Goal: Task Accomplishment & Management: Use online tool/utility

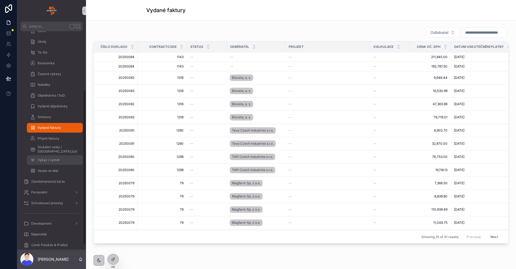
scroll to position [90, 0]
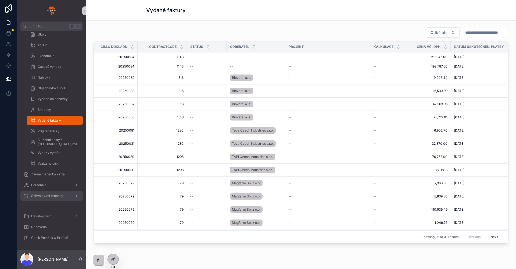
click at [53, 194] on span "Schvalovací procesy" at bounding box center [47, 195] width 32 height 4
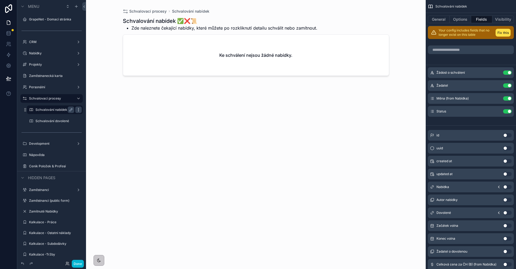
click at [77, 110] on icon "scrollable content" at bounding box center [78, 109] width 4 height 4
click at [98, 107] on div "Schvalovací procesy Schvalování nabídek Schvalování nabídek ✅❌📜 Zde naleznete č…" at bounding box center [256, 134] width 340 height 269
click at [76, 7] on icon "scrollable content" at bounding box center [76, 6] width 0 height 2
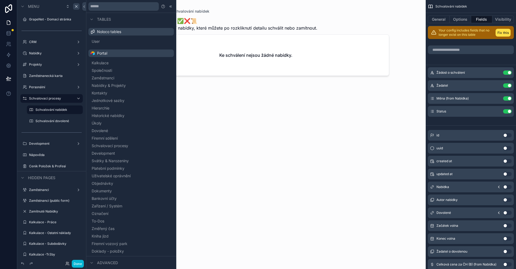
click at [200, 96] on div "scrollable content" at bounding box center [256, 131] width 275 height 262
click at [116, 10] on input "text" at bounding box center [123, 6] width 70 height 9
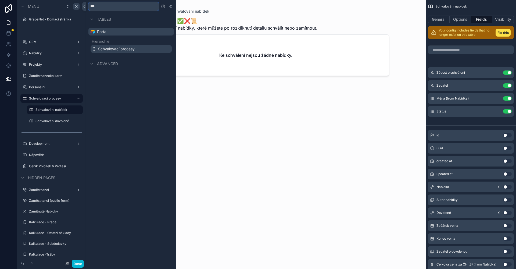
type input "***"
click at [131, 48] on span "Schvalovací procesy" at bounding box center [116, 48] width 37 height 5
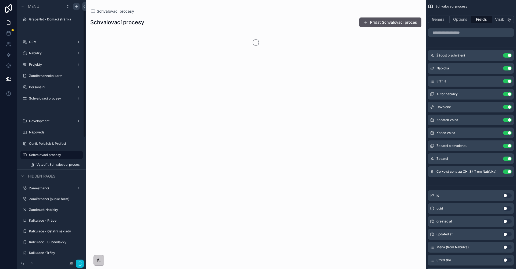
scroll to position [18, 0]
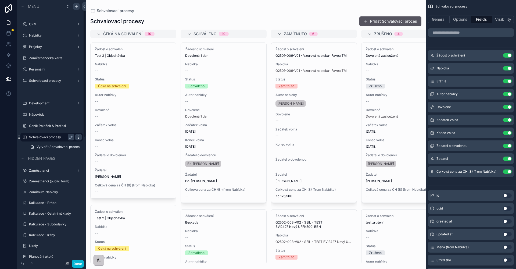
click at [78, 137] on icon "scrollable content" at bounding box center [78, 137] width 4 height 4
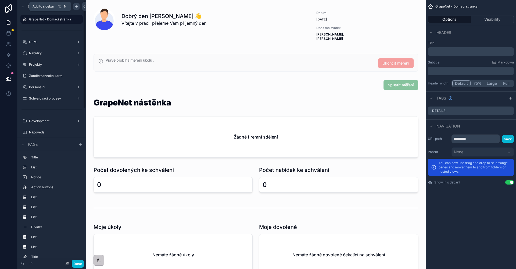
click at [78, 5] on div "scrollable content" at bounding box center [76, 6] width 6 height 6
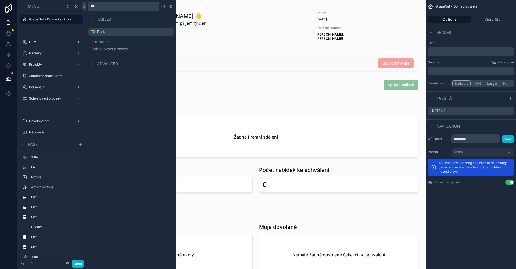
click at [114, 7] on input "***" at bounding box center [123, 6] width 70 height 9
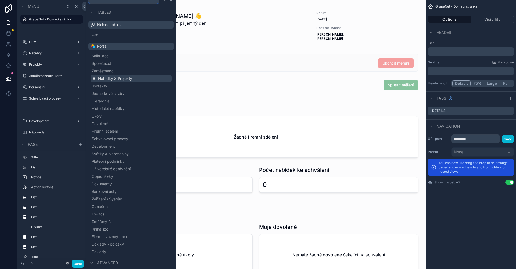
scroll to position [48, 0]
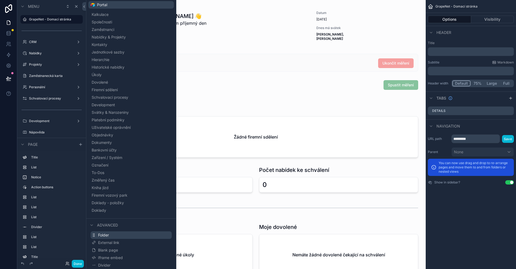
click at [131, 236] on button "Folder" at bounding box center [131, 235] width 81 height 8
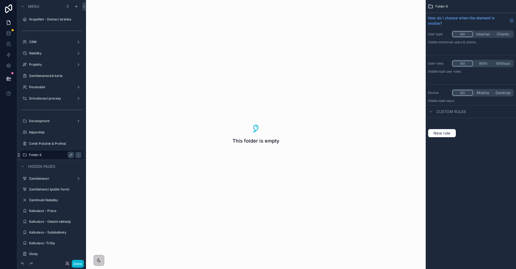
click at [64, 153] on label "Folder 6" at bounding box center [50, 155] width 43 height 4
click at [70, 154] on icon "scrollable content" at bounding box center [71, 155] width 4 height 4
click at [64, 155] on input "********" at bounding box center [47, 155] width 37 height 6
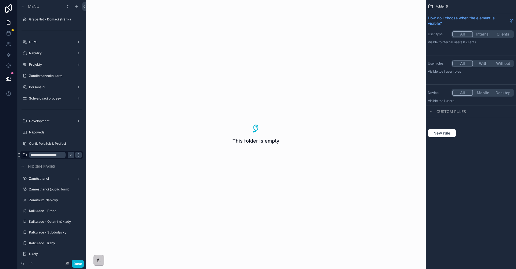
type input "**********"
click at [69, 155] on icon "scrollable content" at bounding box center [71, 155] width 4 height 4
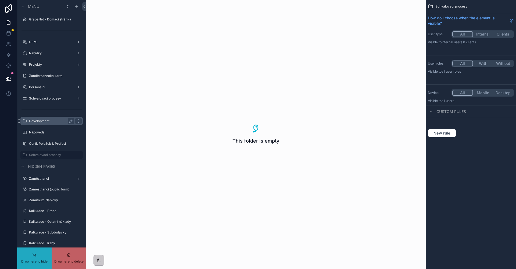
drag, startPoint x: 34, startPoint y: 155, endPoint x: 53, endPoint y: 122, distance: 37.7
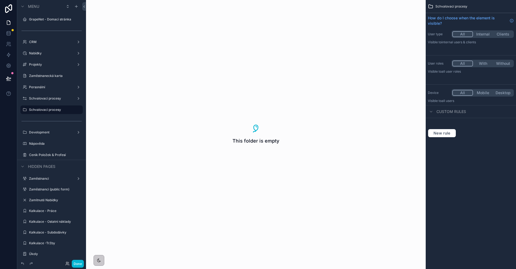
click at [480, 64] on button "With" at bounding box center [483, 63] width 20 height 6
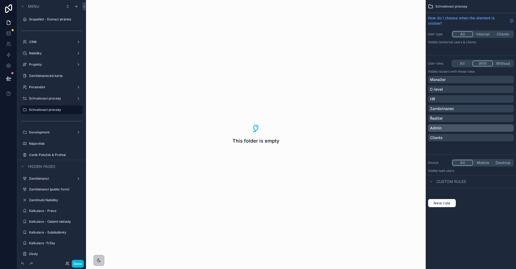
click at [444, 126] on div "Admin" at bounding box center [471, 127] width 82 height 5
click at [38, 111] on label "Schvalovací procesy" at bounding box center [50, 109] width 43 height 4
click at [41, 97] on label "Schvalovací procesy" at bounding box center [50, 98] width 43 height 4
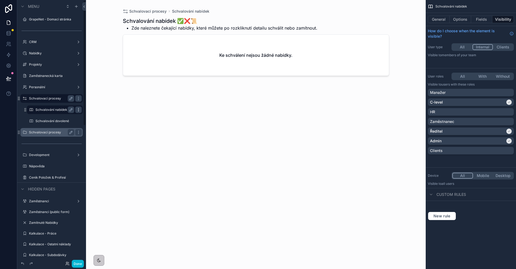
click at [75, 109] on div "scrollable content" at bounding box center [78, 109] width 6 height 6
click at [92, 114] on icon at bounding box center [91, 115] width 4 height 4
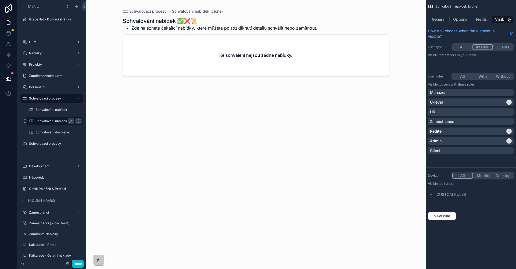
drag, startPoint x: 58, startPoint y: 120, endPoint x: 53, endPoint y: 121, distance: 4.9
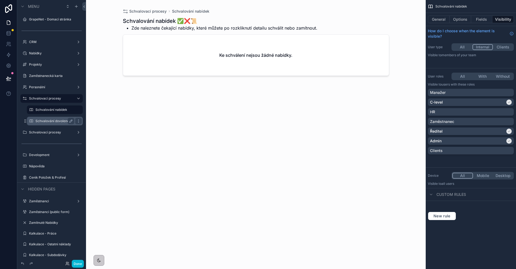
click at [44, 122] on label "Schvalování dovolené" at bounding box center [53, 121] width 37 height 4
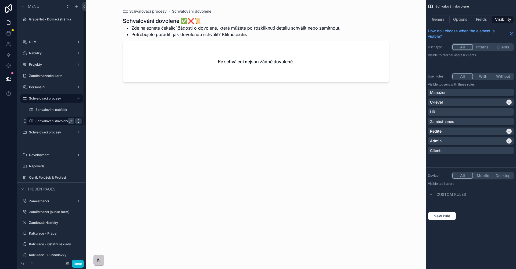
click at [80, 122] on icon "scrollable content" at bounding box center [78, 121] width 4 height 4
click at [92, 126] on icon at bounding box center [91, 127] width 4 height 4
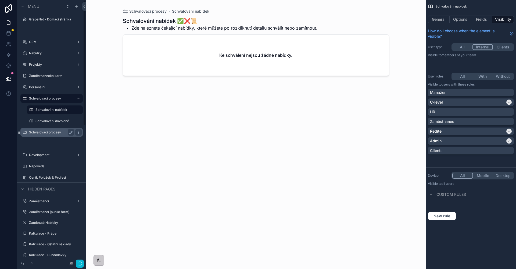
click at [40, 130] on label "Schvalovací procesy" at bounding box center [50, 132] width 43 height 4
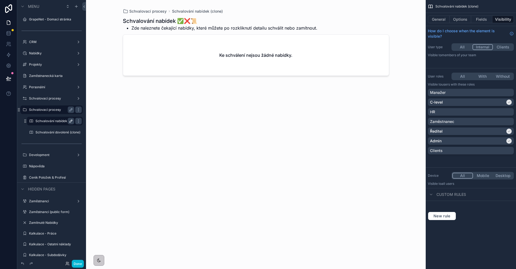
click at [71, 120] on icon "scrollable content" at bounding box center [71, 121] width 3 height 3
click at [61, 121] on input "**********" at bounding box center [50, 121] width 30 height 6
type input "**********"
click at [69, 121] on icon "scrollable content" at bounding box center [71, 121] width 4 height 4
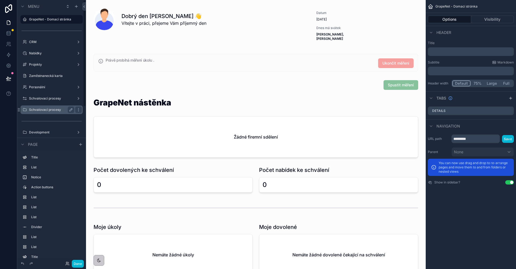
click at [58, 112] on div "Schvalovací procesy" at bounding box center [51, 109] width 45 height 6
click at [63, 110] on label "Schvalovací procesy" at bounding box center [50, 109] width 43 height 4
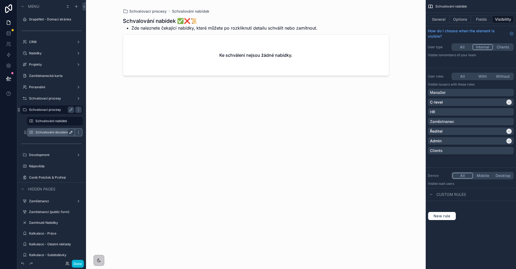
click at [71, 133] on icon "scrollable content" at bounding box center [71, 132] width 4 height 4
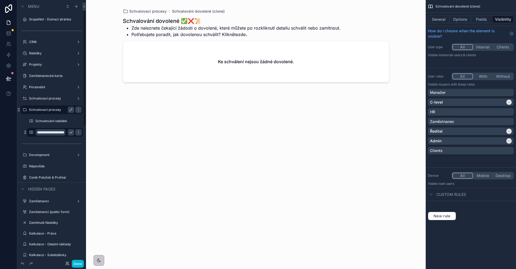
click at [62, 133] on input "**********" at bounding box center [50, 132] width 30 height 6
type input "**********"
click at [69, 132] on icon "scrollable content" at bounding box center [71, 132] width 4 height 4
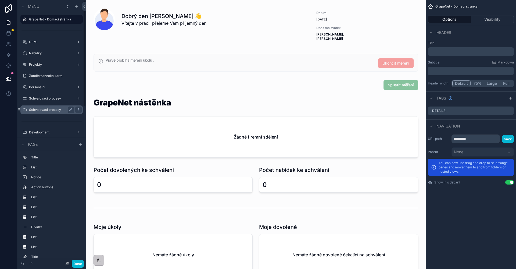
click at [55, 113] on div "Schvalovací procesy" at bounding box center [51, 109] width 60 height 9
click at [58, 110] on label "Schvalovací procesy" at bounding box center [50, 109] width 43 height 4
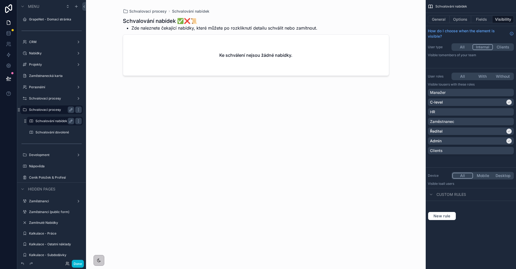
click at [58, 121] on label "Schvalování nabídek" at bounding box center [53, 121] width 37 height 4
click at [237, 125] on div "scrollable content" at bounding box center [256, 131] width 275 height 262
click at [444, 21] on button "General" at bounding box center [439, 20] width 22 height 8
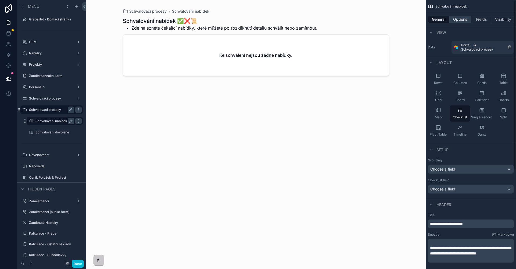
click at [459, 20] on button "Options" at bounding box center [460, 20] width 21 height 8
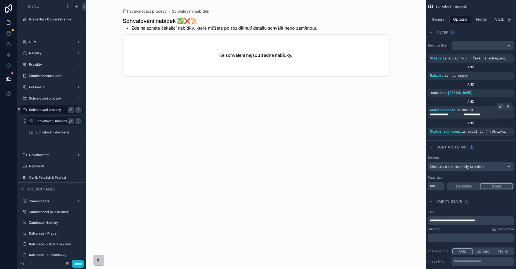
click at [500, 107] on icon "scrollable content" at bounding box center [501, 106] width 2 height 2
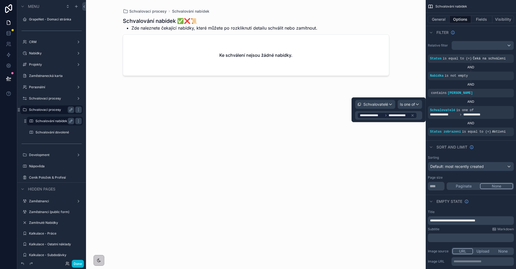
click at [413, 105] on span "Is one of" at bounding box center [407, 104] width 15 height 5
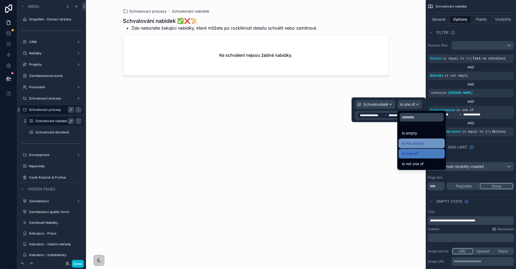
click at [417, 142] on span "Is not empty" at bounding box center [413, 143] width 22 height 6
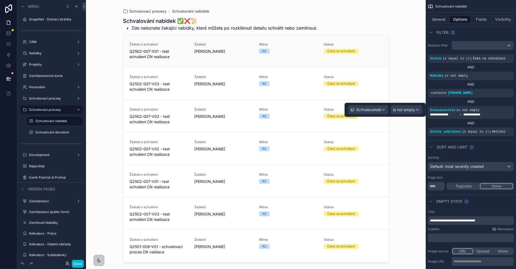
click at [284, 66] on link "Žádost o schválení Q2502-007-V01 - test schválení CN realizace Žadatel [PERSON_…" at bounding box center [256, 51] width 266 height 32
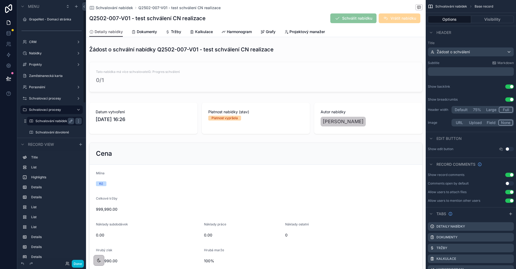
click at [46, 121] on label "Schvalování nabídek" at bounding box center [53, 121] width 37 height 4
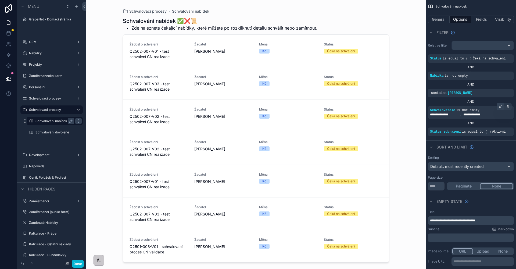
click at [501, 107] on icon "scrollable content" at bounding box center [500, 106] width 3 height 3
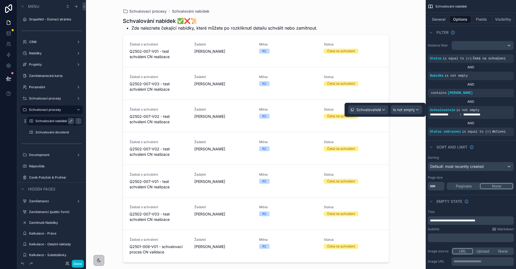
click at [409, 112] on span "Is not empty" at bounding box center [404, 109] width 22 height 5
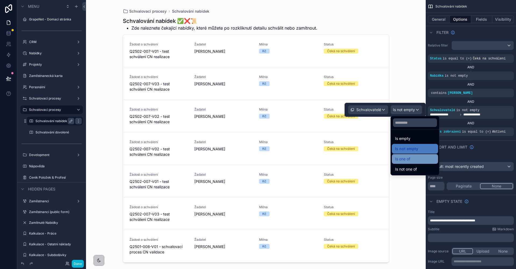
click at [414, 158] on div "Is one of" at bounding box center [415, 159] width 40 height 6
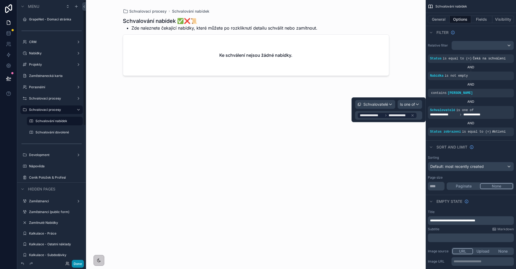
click at [81, 262] on button "Done" at bounding box center [78, 264] width 12 height 8
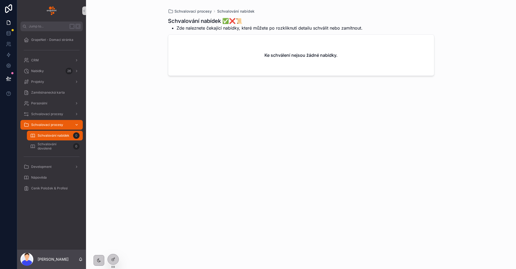
click at [60, 126] on span "Schvalovací procesy" at bounding box center [47, 125] width 32 height 4
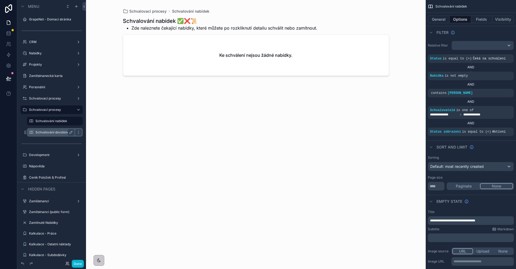
click at [63, 134] on label "Schvalování dovolené" at bounding box center [53, 132] width 37 height 4
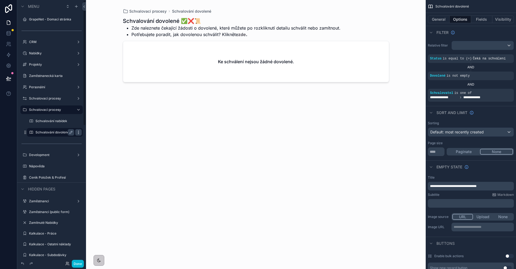
click at [80, 133] on icon "scrollable content" at bounding box center [78, 132] width 4 height 4
click at [97, 138] on span "Clone" at bounding box center [101, 137] width 10 height 5
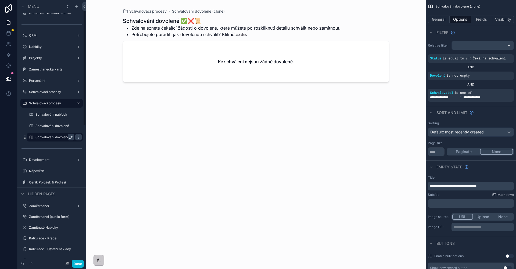
click at [71, 138] on icon "scrollable content" at bounding box center [71, 137] width 4 height 4
click at [62, 138] on input "**********" at bounding box center [50, 137] width 30 height 6
type input "**********"
click at [71, 138] on icon "scrollable content" at bounding box center [71, 137] width 4 height 4
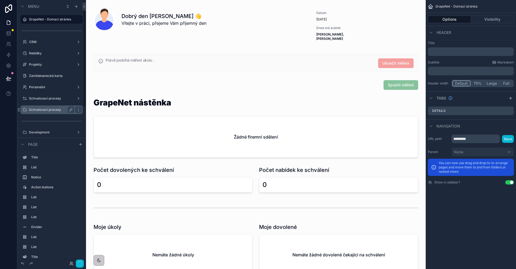
click at [44, 112] on div "Schvalovací procesy" at bounding box center [51, 109] width 45 height 6
click at [52, 109] on label "Schvalovací procesy" at bounding box center [50, 109] width 43 height 4
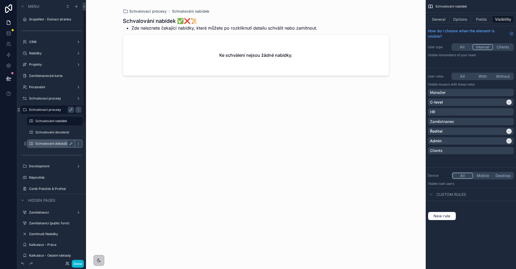
click at [49, 139] on div "Schvalování dokladů" at bounding box center [55, 143] width 54 height 9
click at [54, 142] on label "Schvalování dokladů" at bounding box center [53, 143] width 37 height 4
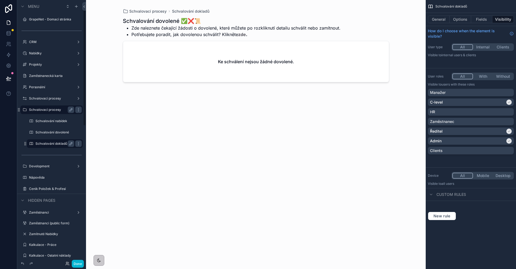
scroll to position [6, 0]
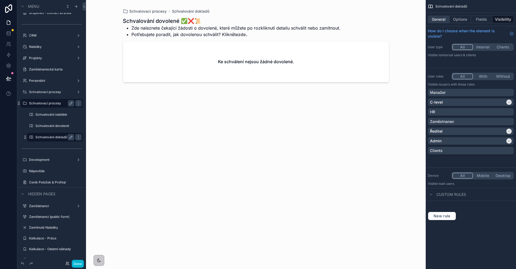
click at [440, 20] on button "General" at bounding box center [439, 20] width 22 height 8
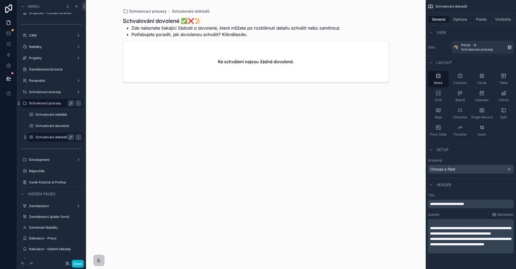
click at [478, 9] on div "Schvalování dokladů" at bounding box center [471, 6] width 90 height 13
click at [464, 203] on span "**********" at bounding box center [447, 204] width 34 height 4
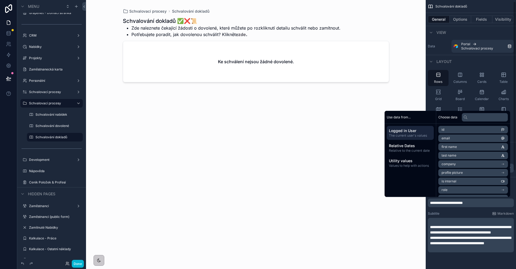
scroll to position [7, 0]
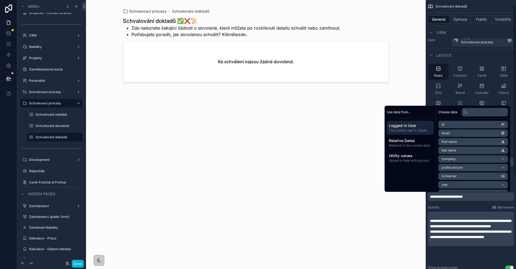
click at [474, 239] on p "**********" at bounding box center [471, 234] width 83 height 11
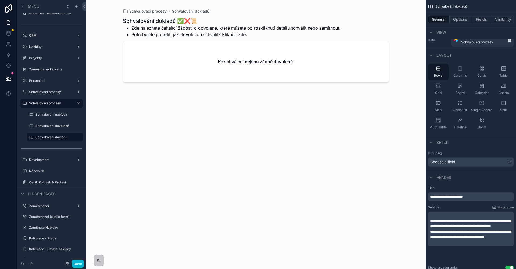
click at [496, 221] on span "**********" at bounding box center [470, 223] width 81 height 9
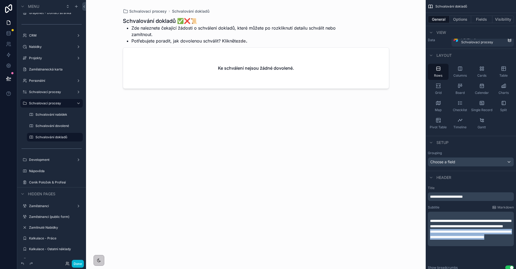
drag, startPoint x: 503, startPoint y: 247, endPoint x: 430, endPoint y: 237, distance: 74.2
click at [430, 237] on div "**********" at bounding box center [471, 228] width 86 height 34
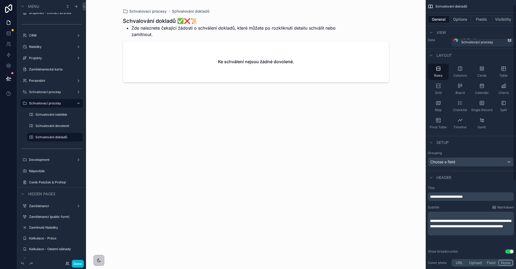
click at [447, 234] on p "﻿" at bounding box center [471, 231] width 83 height 5
click at [312, 178] on div "scrollable content" at bounding box center [256, 131] width 275 height 262
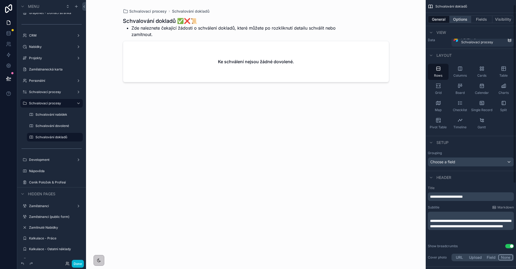
click at [466, 22] on button "Options" at bounding box center [460, 20] width 21 height 8
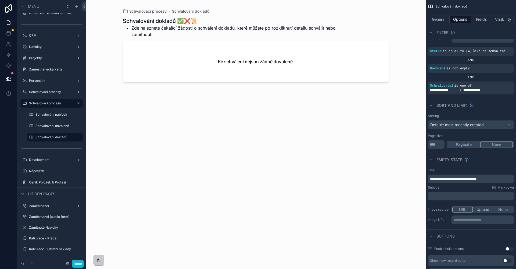
scroll to position [0, 0]
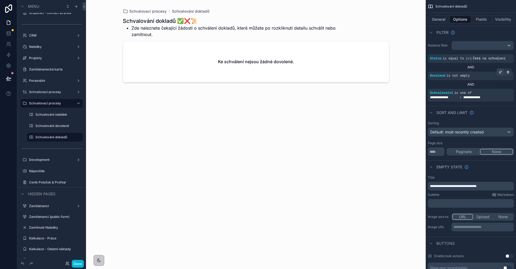
click at [502, 72] on div "scrollable content" at bounding box center [501, 72] width 8 height 8
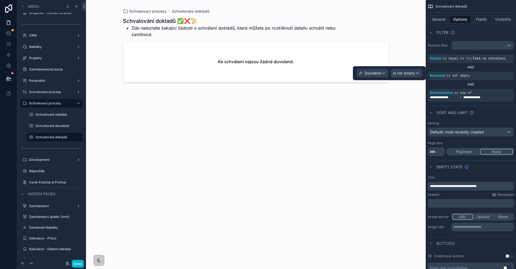
click at [375, 73] on span "Dovolené" at bounding box center [373, 72] width 16 height 5
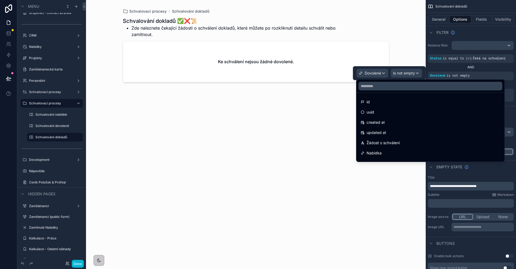
click at [385, 91] on div at bounding box center [430, 86] width 148 height 13
click at [385, 89] on input "text" at bounding box center [430, 86] width 144 height 9
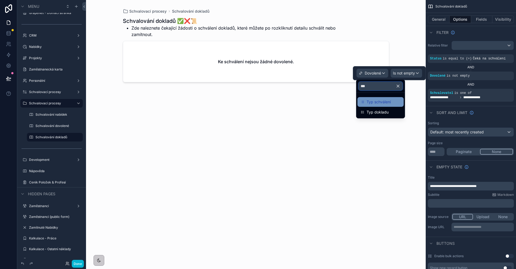
type input "***"
click at [388, 99] on span "Typ schválení" at bounding box center [379, 102] width 24 height 6
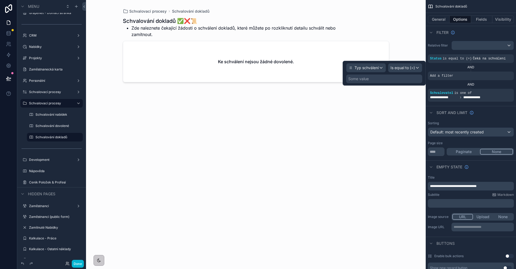
click at [396, 75] on div "Some value" at bounding box center [384, 78] width 76 height 9
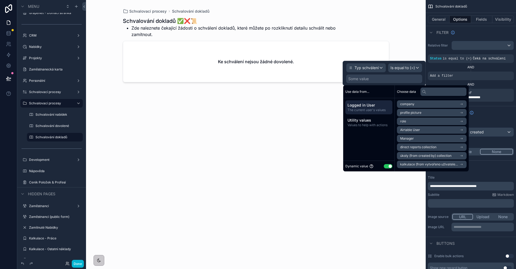
click at [388, 164] on button "Use setting" at bounding box center [388, 166] width 9 height 4
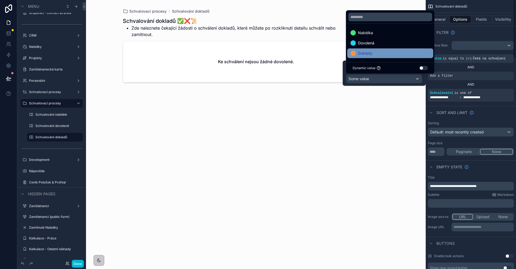
click at [380, 51] on div "Doklady" at bounding box center [390, 53] width 80 height 6
click at [450, 87] on div "AND" at bounding box center [471, 84] width 86 height 9
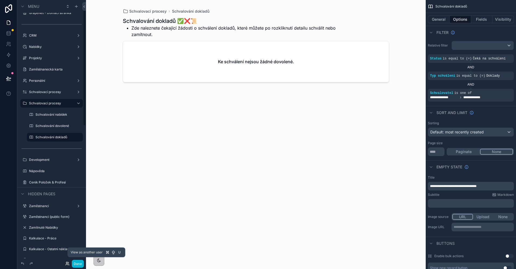
click at [67, 263] on icon at bounding box center [67, 263] width 4 height 4
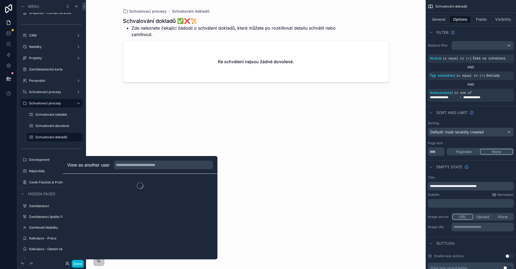
click at [141, 158] on div "View as another user" at bounding box center [140, 164] width 154 height 17
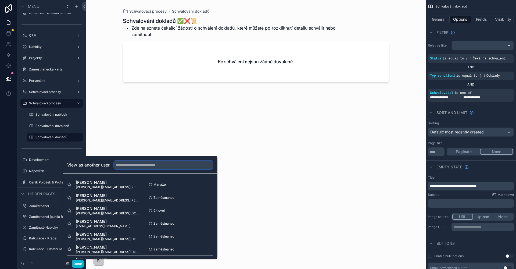
click at [137, 169] on input "text" at bounding box center [163, 164] width 99 height 9
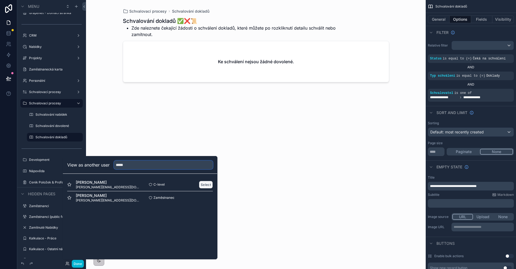
type input "*****"
click at [206, 183] on button "Select" at bounding box center [206, 185] width 14 height 8
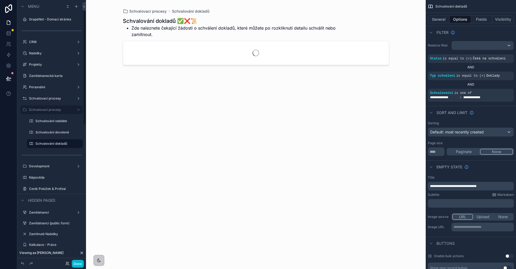
scroll to position [6, 0]
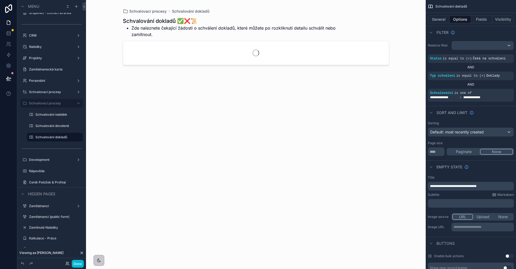
click at [191, 127] on div "Schvalování dokladů ✅❌📜 Zde naleznete čekající žádosti o schválení dokladů, kte…" at bounding box center [256, 138] width 266 height 248
drag, startPoint x: 499, startPoint y: 90, endPoint x: 484, endPoint y: 89, distance: 14.3
click at [499, 90] on div "scrollable content" at bounding box center [501, 89] width 8 height 8
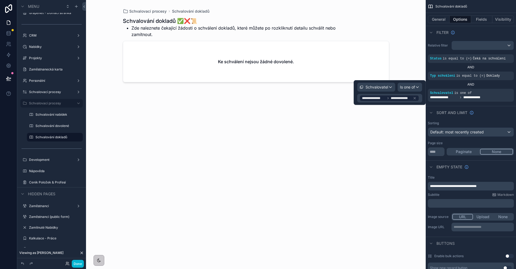
click at [375, 87] on span "Schvalovatel" at bounding box center [376, 86] width 23 height 5
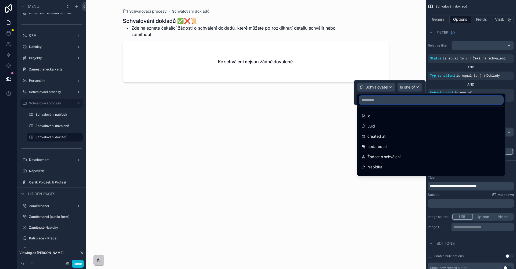
click at [377, 97] on input "text" at bounding box center [431, 100] width 144 height 9
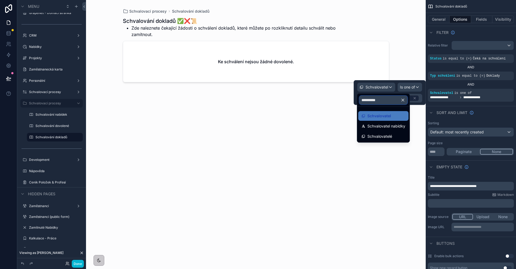
type input "**********"
click at [373, 137] on span "Schvalovatelé" at bounding box center [379, 136] width 25 height 6
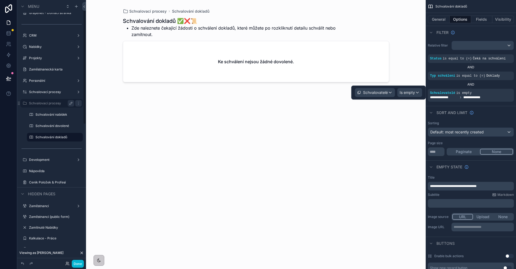
click at [74, 104] on button "scrollable content" at bounding box center [71, 103] width 6 height 6
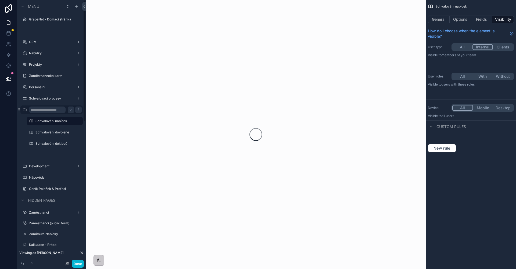
click at [62, 110] on input "**********" at bounding box center [47, 109] width 37 height 6
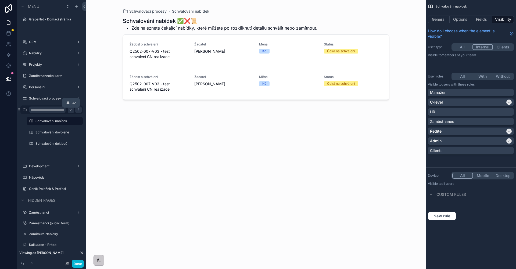
type input "**********"
click at [69, 111] on icon "scrollable content" at bounding box center [71, 109] width 4 height 4
click at [52, 108] on label "Schvalovací procesy (Admin only - dev)" at bounding box center [51, 109] width 45 height 4
click at [79, 261] on button "Done" at bounding box center [78, 264] width 12 height 8
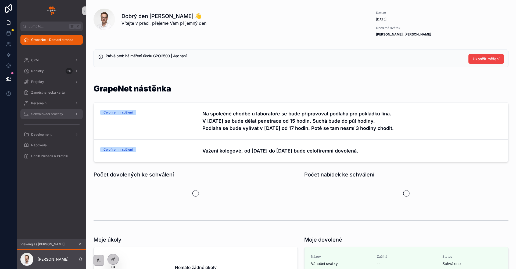
click at [53, 112] on span "Schvalovací procesy" at bounding box center [47, 114] width 32 height 4
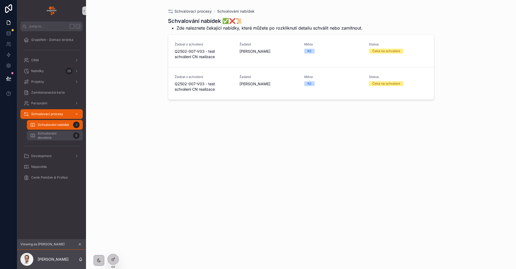
click at [64, 135] on span "Schvalování dovolené" at bounding box center [54, 135] width 33 height 9
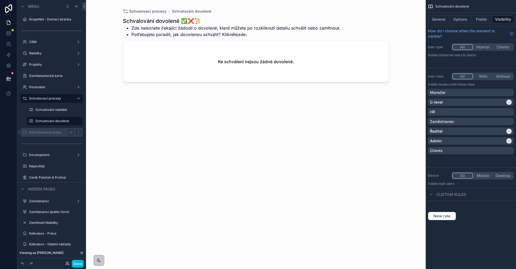
click at [51, 130] on div "Schvalovací procesy" at bounding box center [51, 132] width 45 height 6
click at [47, 134] on label "Schvalovací procesy" at bounding box center [50, 132] width 43 height 4
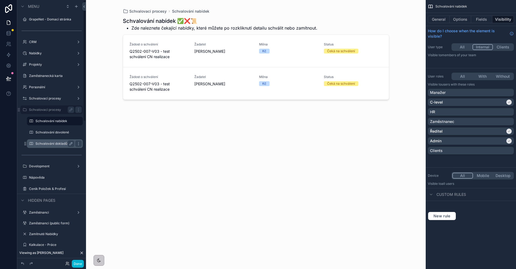
click at [60, 143] on label "Schvalování dokladů" at bounding box center [53, 143] width 37 height 4
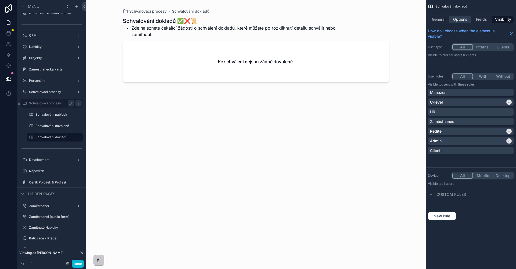
click at [457, 19] on button "Options" at bounding box center [460, 20] width 21 height 8
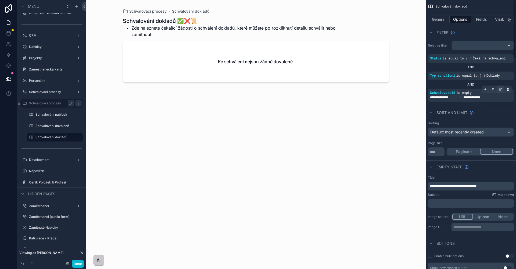
click at [501, 89] on icon "scrollable content" at bounding box center [500, 89] width 3 height 3
click at [421, 95] on div "Is empty" at bounding box center [409, 92] width 24 height 9
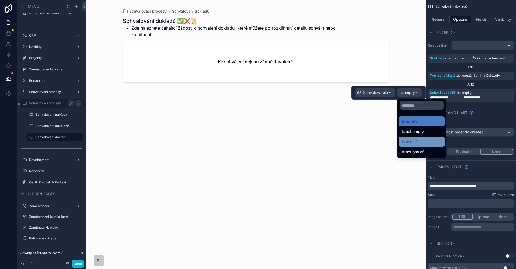
click at [415, 140] on span "Is one of" at bounding box center [409, 141] width 15 height 6
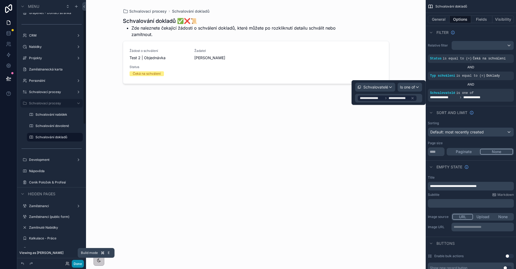
click at [79, 261] on button "Done" at bounding box center [78, 264] width 12 height 8
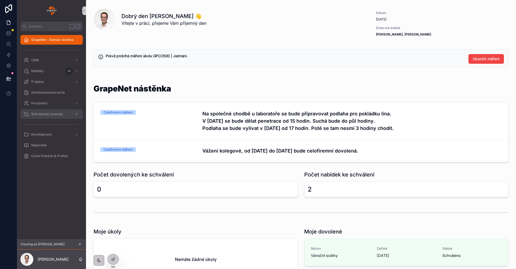
click at [49, 113] on span "Schvalovací procesy" at bounding box center [47, 114] width 32 height 4
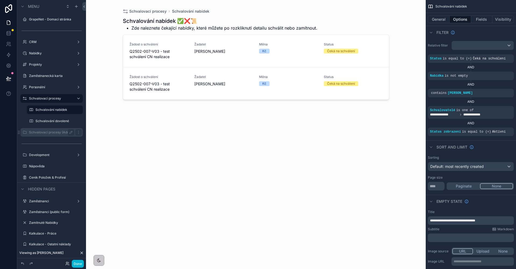
click at [57, 129] on div "Schvalovací procesy (Admin only - dev)" at bounding box center [51, 132] width 45 height 6
click at [52, 133] on label "Schvalovací procesy (Admin only - dev)" at bounding box center [51, 132] width 45 height 4
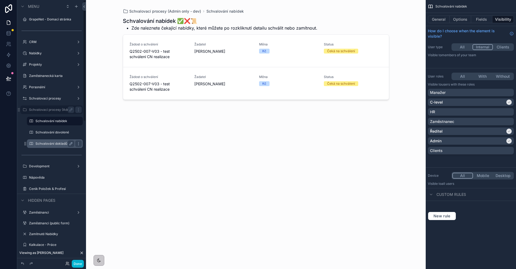
click at [54, 146] on div "Schvalování dokladů" at bounding box center [54, 143] width 39 height 6
click at [200, 57] on div "scrollable content" at bounding box center [256, 131] width 275 height 262
click at [59, 142] on label "Schvalování dokladů" at bounding box center [53, 143] width 37 height 4
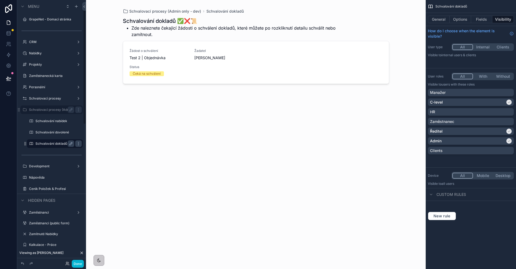
scroll to position [6, 0]
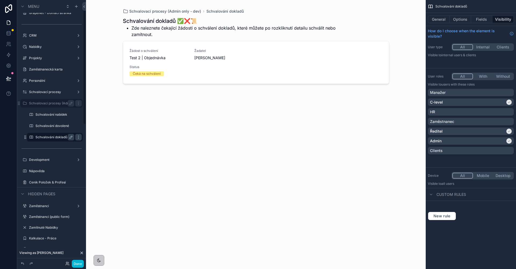
click at [192, 69] on div "scrollable content" at bounding box center [256, 131] width 275 height 262
click at [174, 75] on div "Čeká na schválení" at bounding box center [256, 73] width 253 height 5
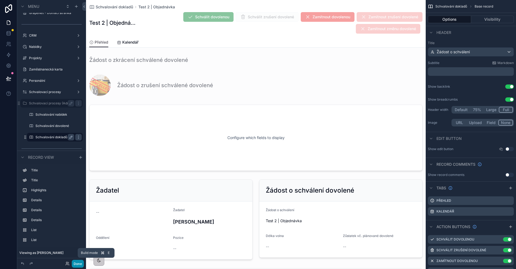
click at [80, 261] on button "Done" at bounding box center [78, 264] width 12 height 8
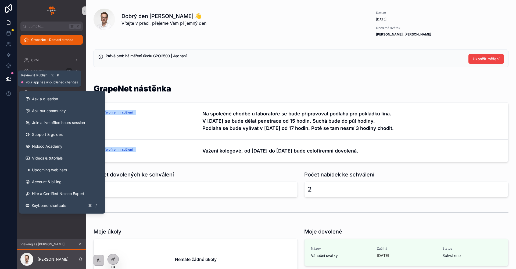
click at [12, 79] on button at bounding box center [9, 78] width 12 height 15
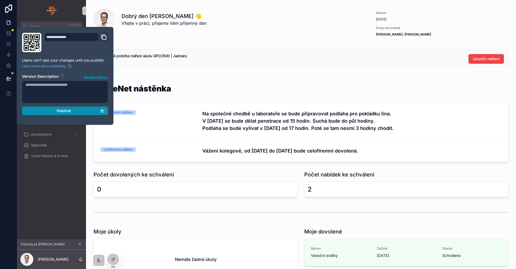
click at [107, 110] on button "Publish" at bounding box center [65, 110] width 86 height 9
